Goal: Task Accomplishment & Management: Manage account settings

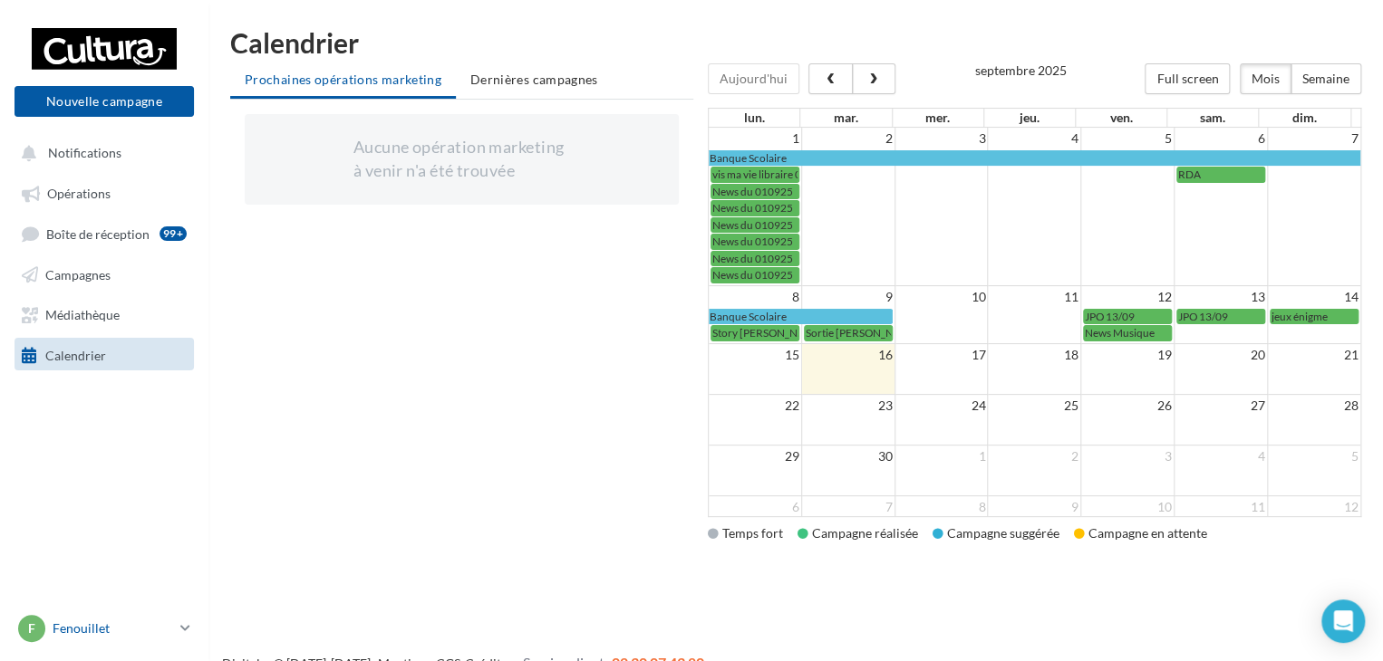
click at [184, 622] on icon at bounding box center [185, 628] width 10 height 15
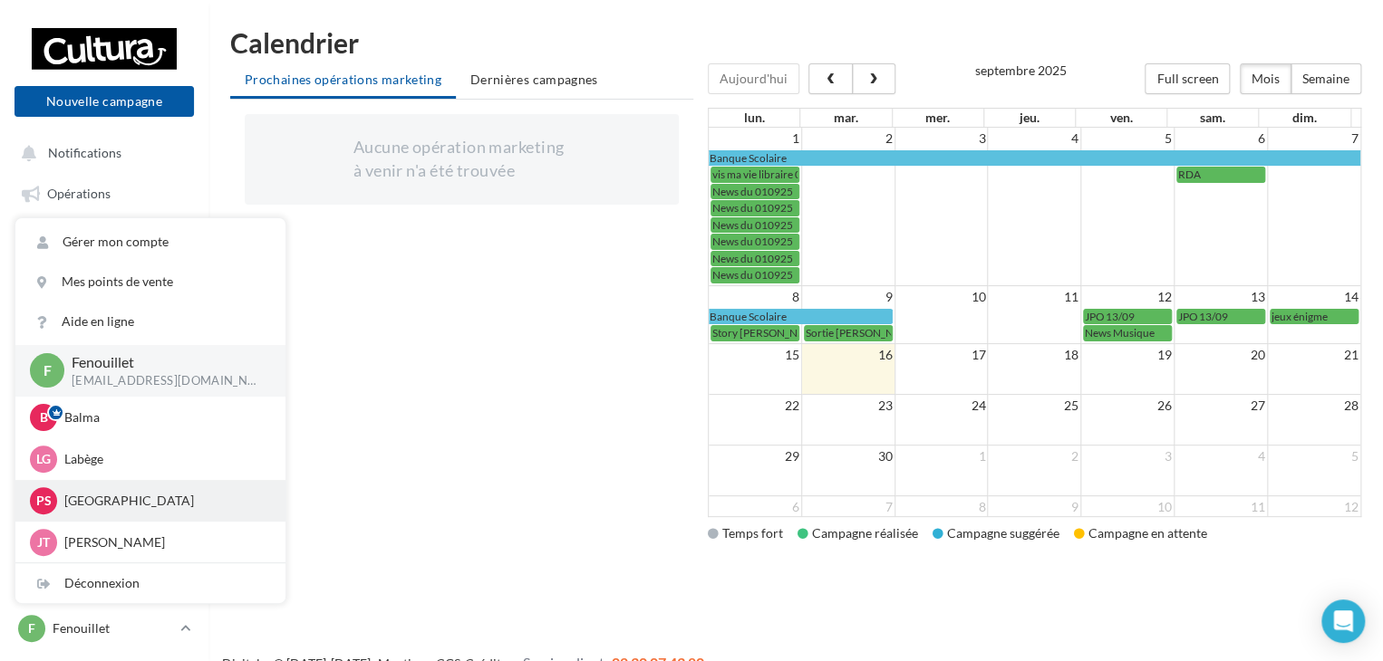
click at [72, 497] on p "[GEOGRAPHIC_DATA]" at bounding box center [163, 501] width 199 height 18
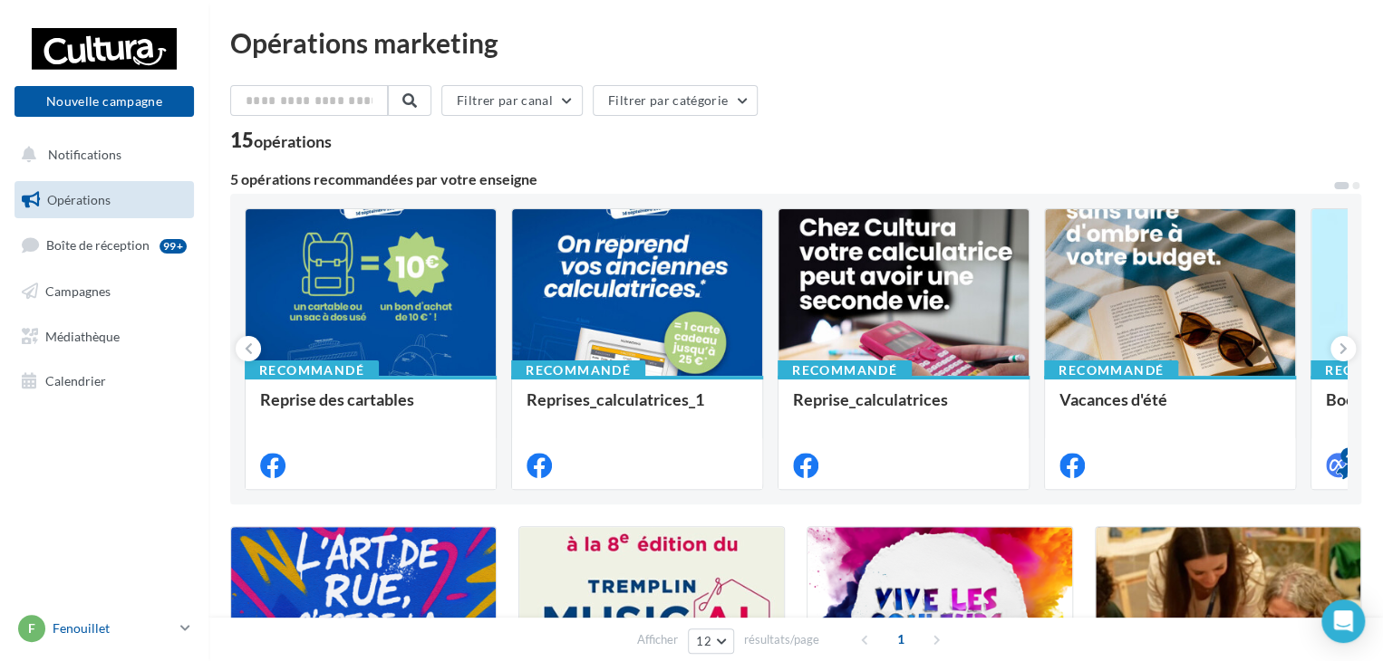
click at [129, 627] on p "Fenouillet" at bounding box center [113, 629] width 121 height 18
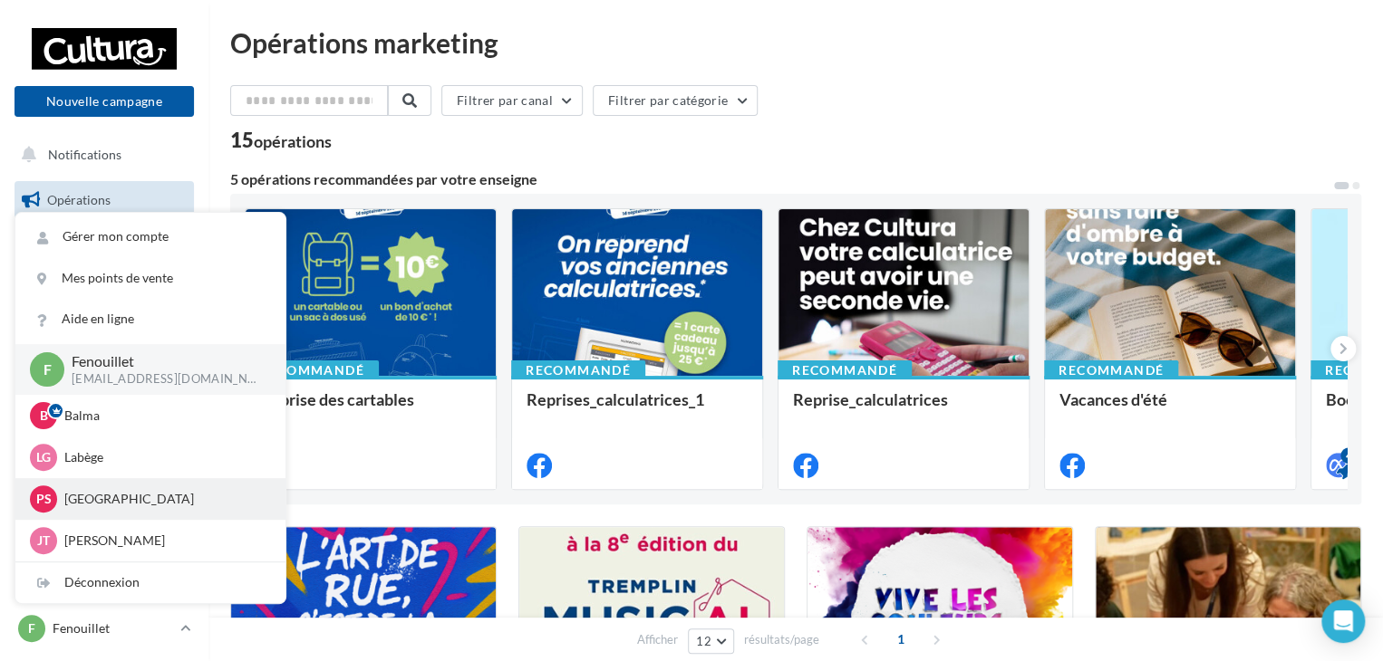
click at [98, 494] on p "[GEOGRAPHIC_DATA]" at bounding box center [163, 499] width 199 height 18
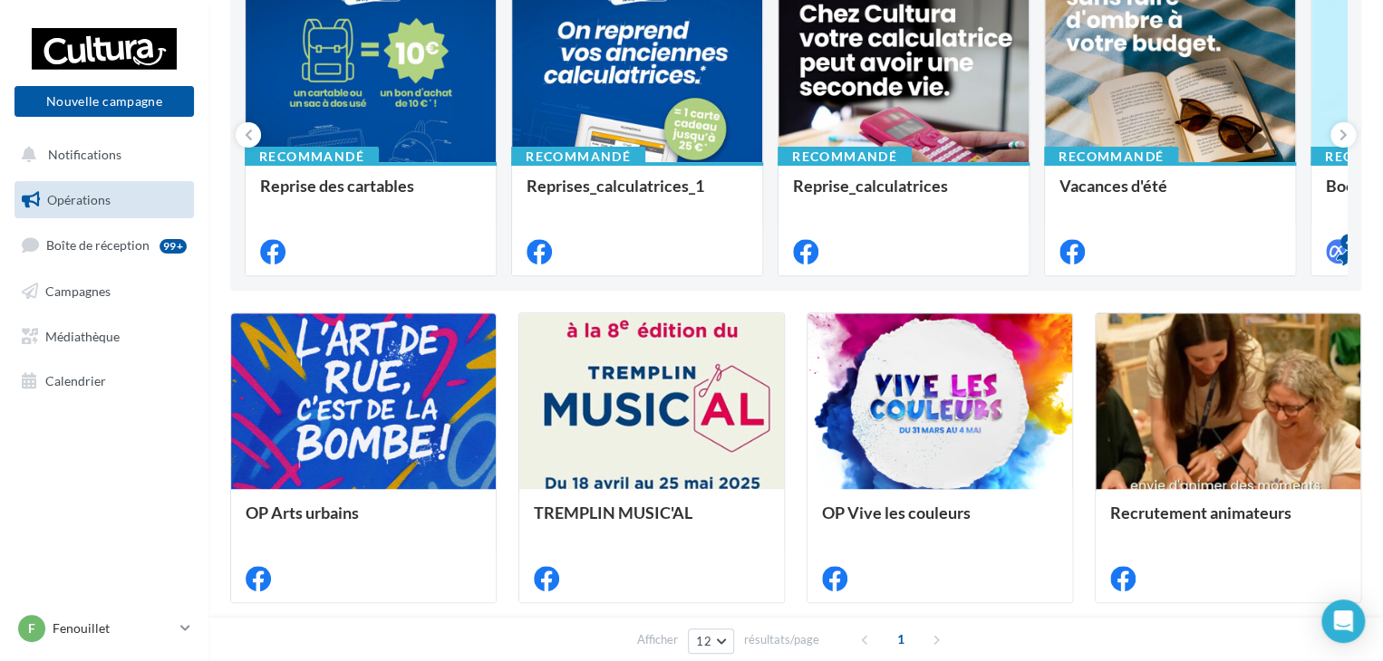
scroll to position [453, 0]
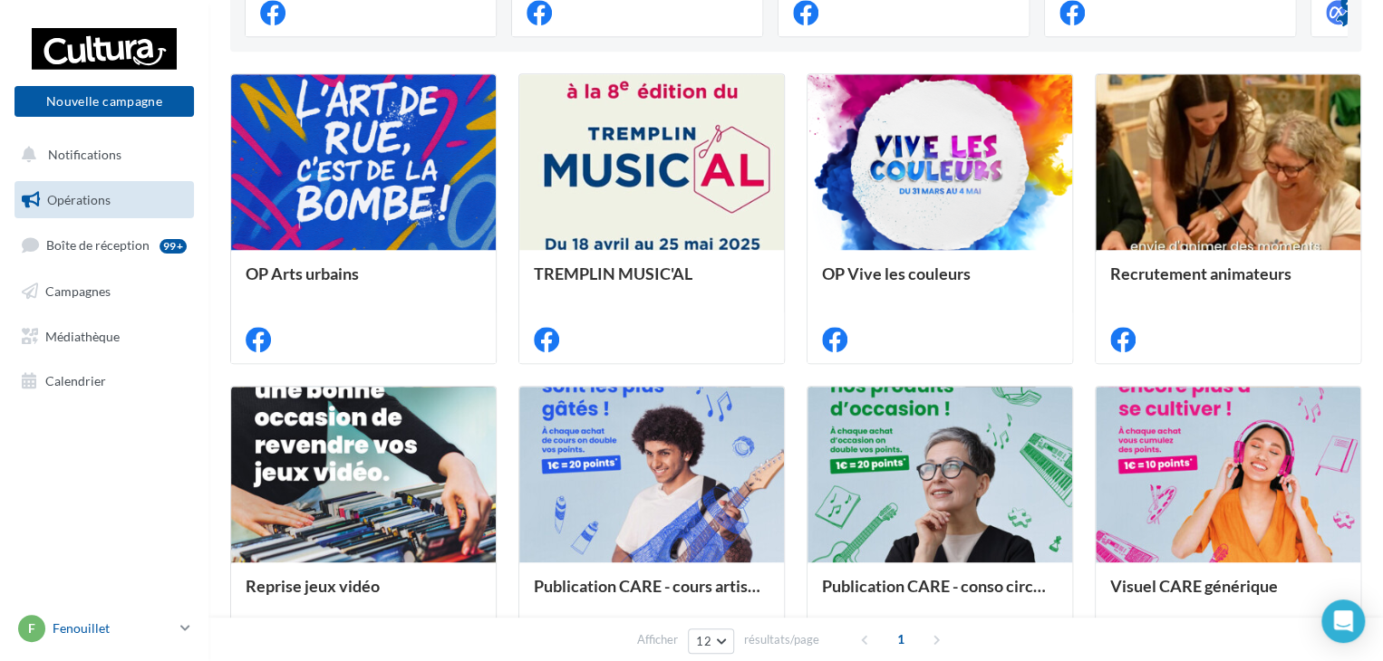
click at [192, 621] on link "F Fenouillet j.tenat1@cultura.fr" at bounding box center [103, 629] width 179 height 34
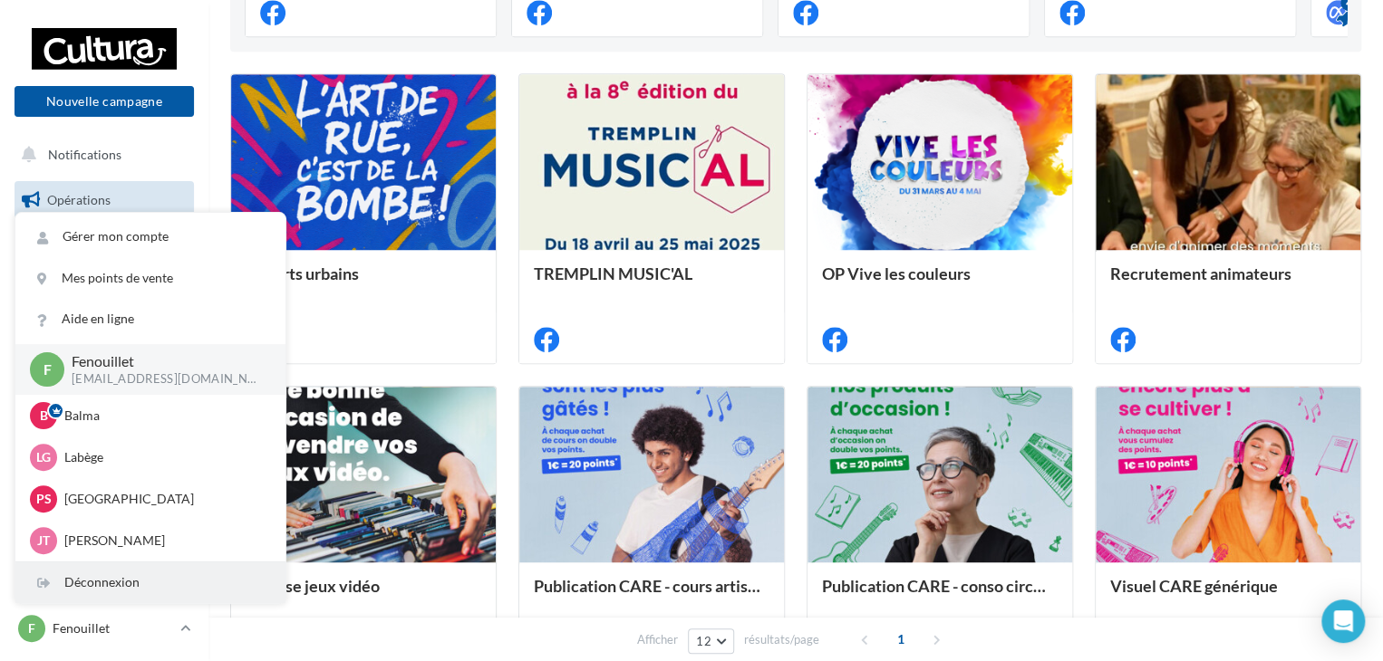
click at [141, 592] on div "Déconnexion" at bounding box center [150, 583] width 270 height 41
click at [119, 581] on div "Déconnexion" at bounding box center [150, 583] width 270 height 41
